Goal: Transaction & Acquisition: Register for event/course

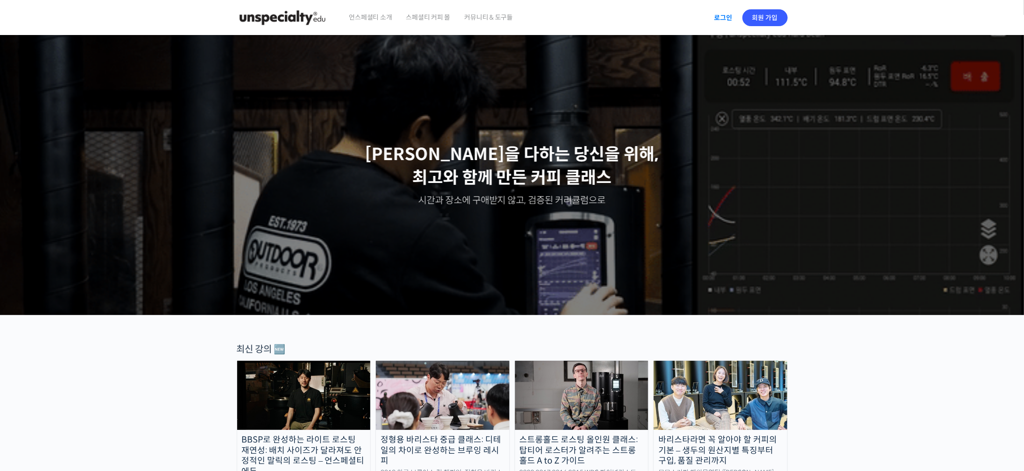
click at [727, 16] on link "로그인" at bounding box center [723, 17] width 29 height 21
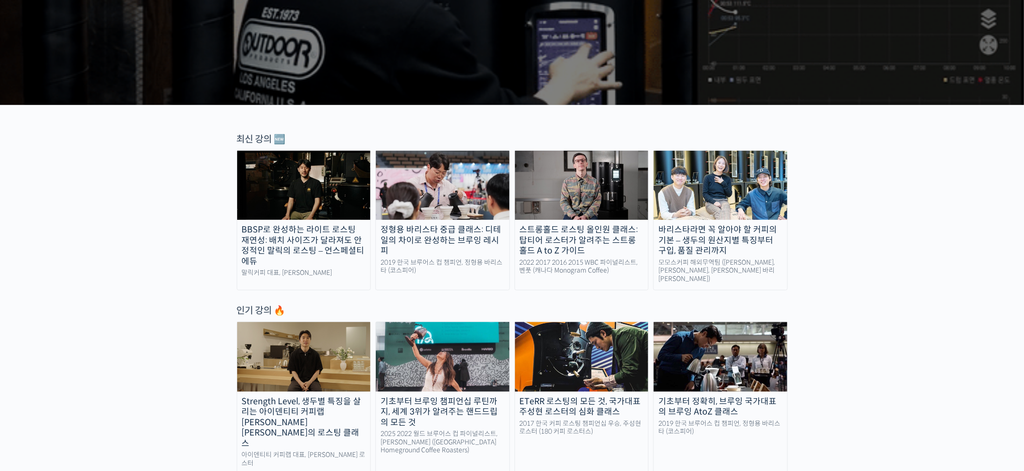
scroll to position [490, 0]
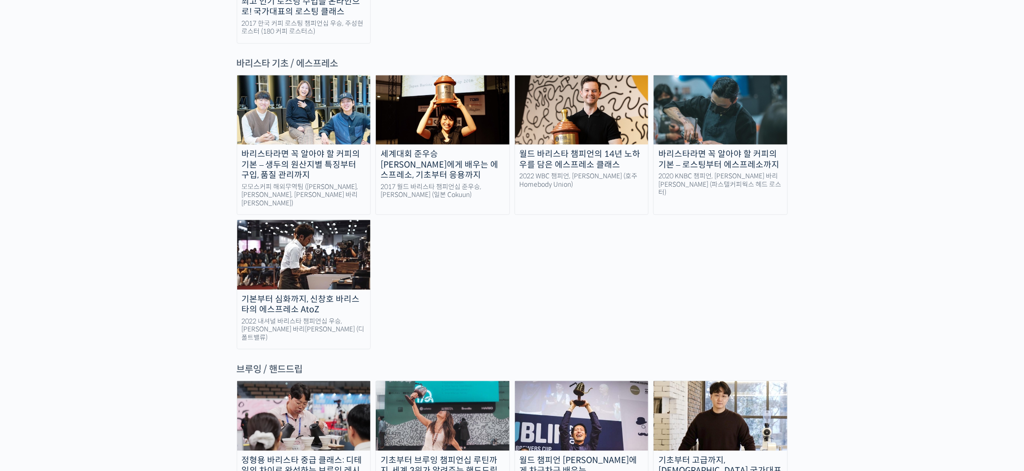
scroll to position [1331, 0]
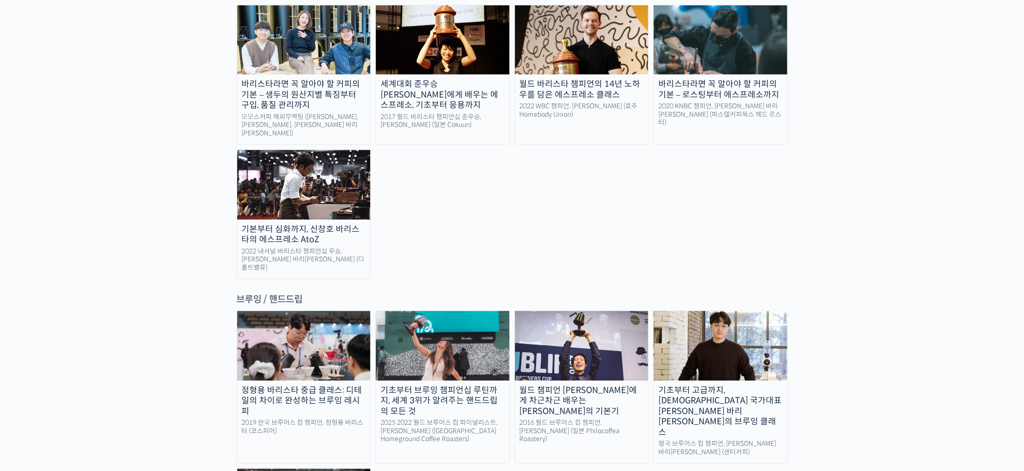
click at [721, 311] on img at bounding box center [721, 345] width 134 height 69
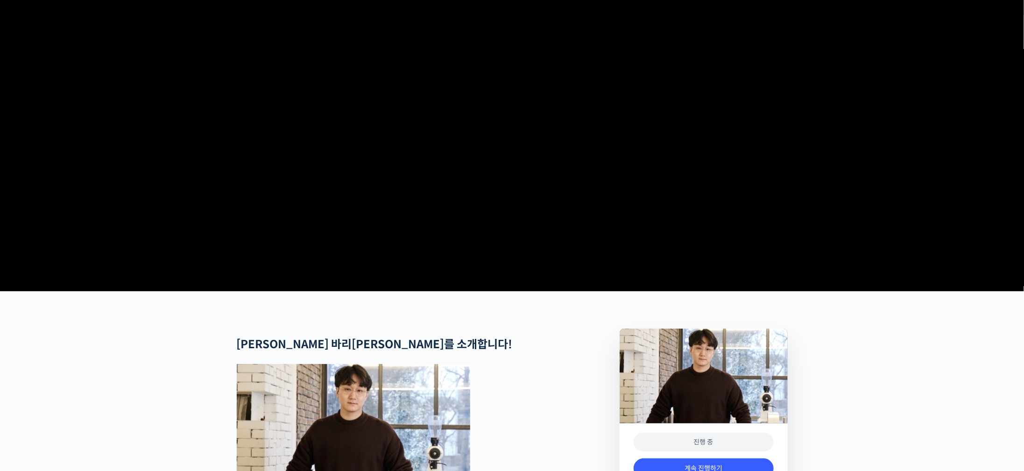
scroll to position [280, 0]
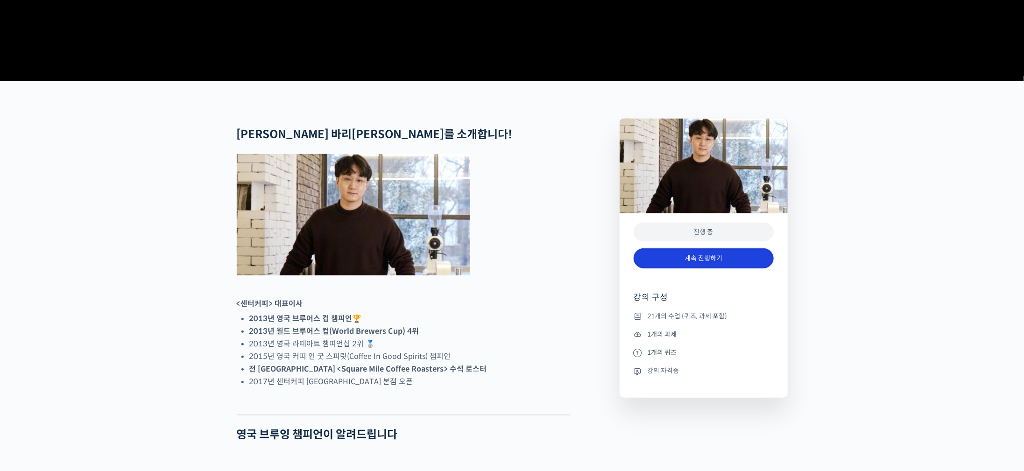
click at [724, 269] on link "계속 진행하기" at bounding box center [704, 258] width 140 height 20
